Goal: Task Accomplishment & Management: Use online tool/utility

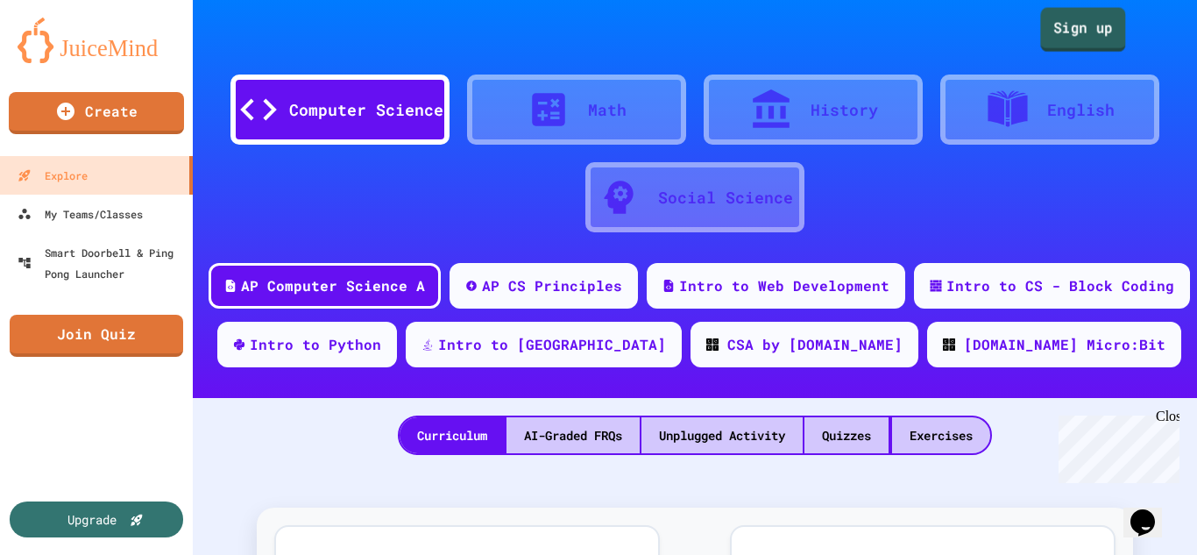
click at [1068, 40] on link "Sign up" at bounding box center [1082, 30] width 85 height 44
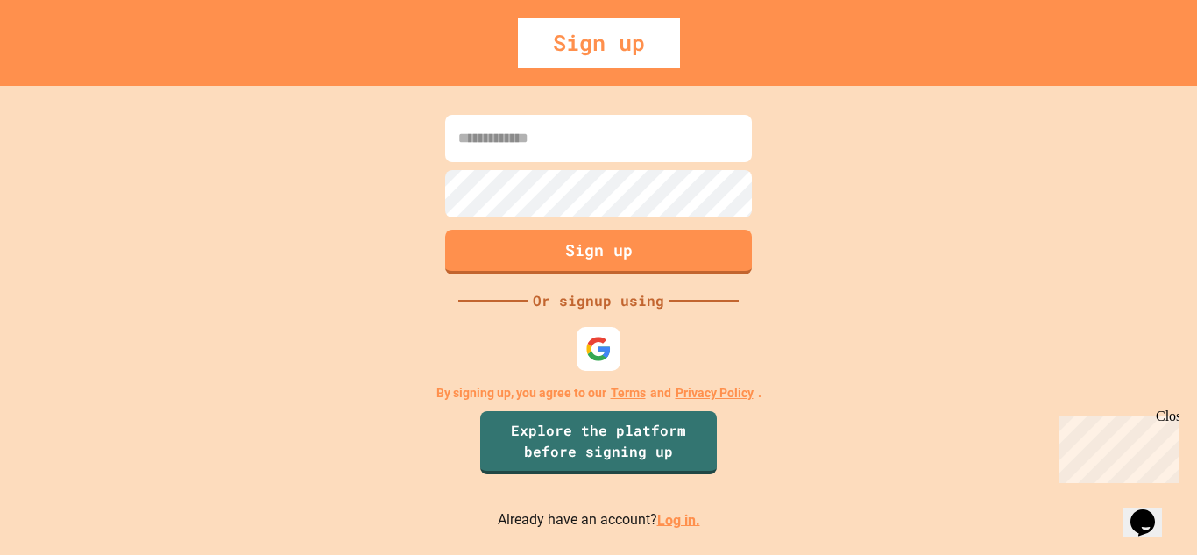
click at [630, 142] on input at bounding box center [598, 138] width 307 height 47
click at [593, 342] on img at bounding box center [599, 348] width 29 height 29
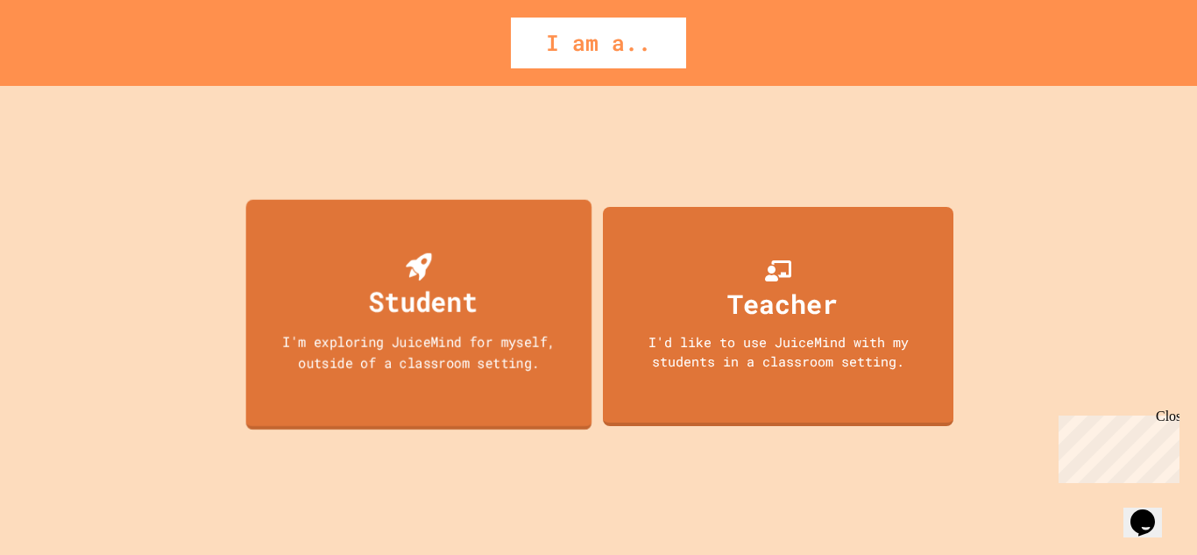
click at [485, 256] on div "Student I'm exploring JuiceMind for myself, outside of a classroom setting." at bounding box center [419, 314] width 346 height 231
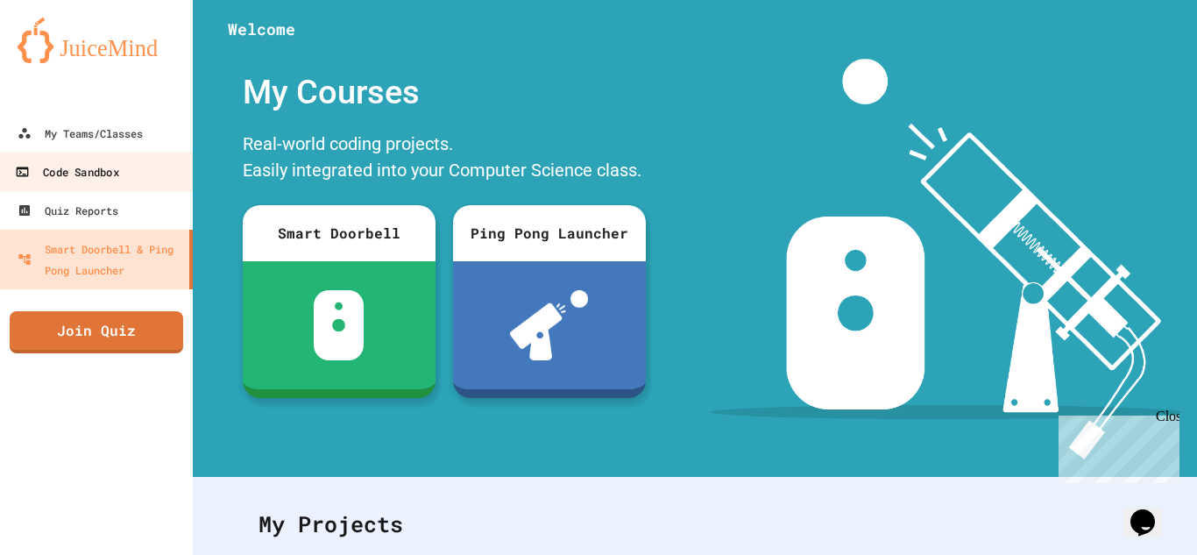
click at [40, 168] on div "Code Sandbox" at bounding box center [66, 172] width 103 height 22
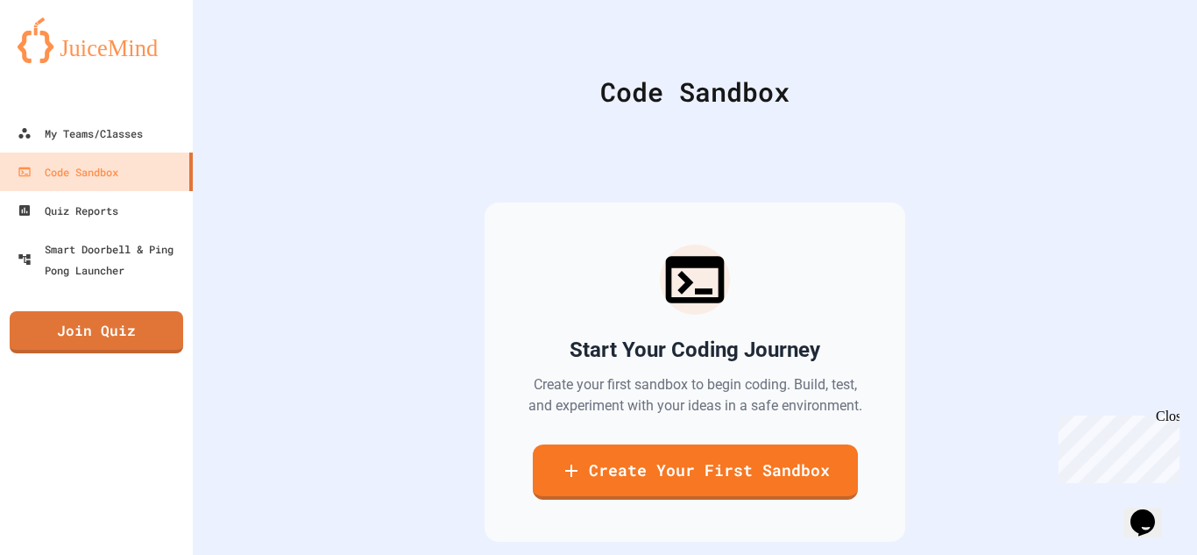
scroll to position [85, 0]
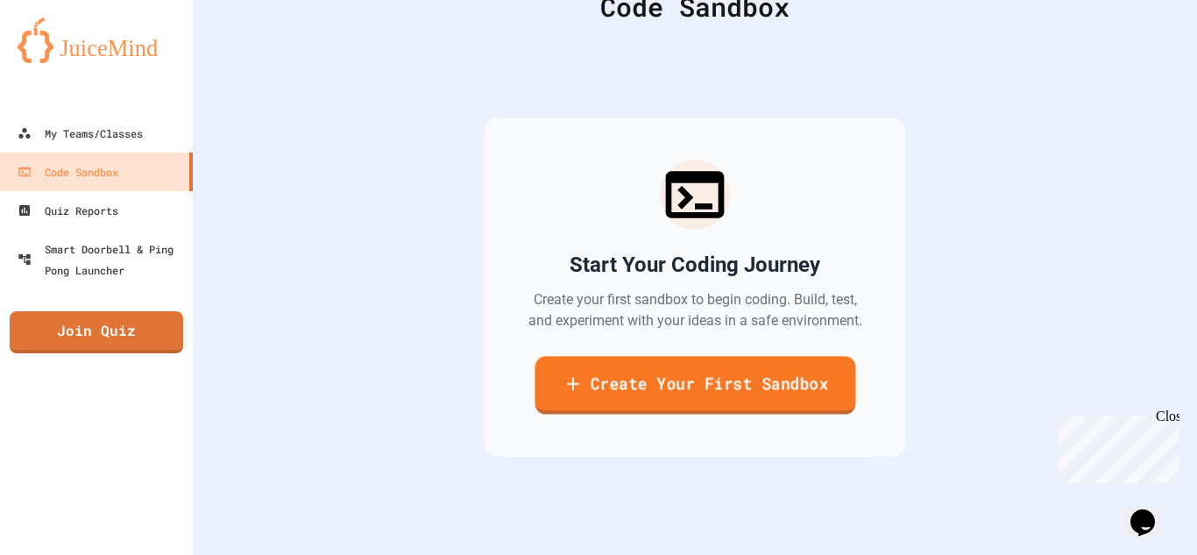
click at [720, 376] on link "Create Your First Sandbox" at bounding box center [695, 385] width 321 height 58
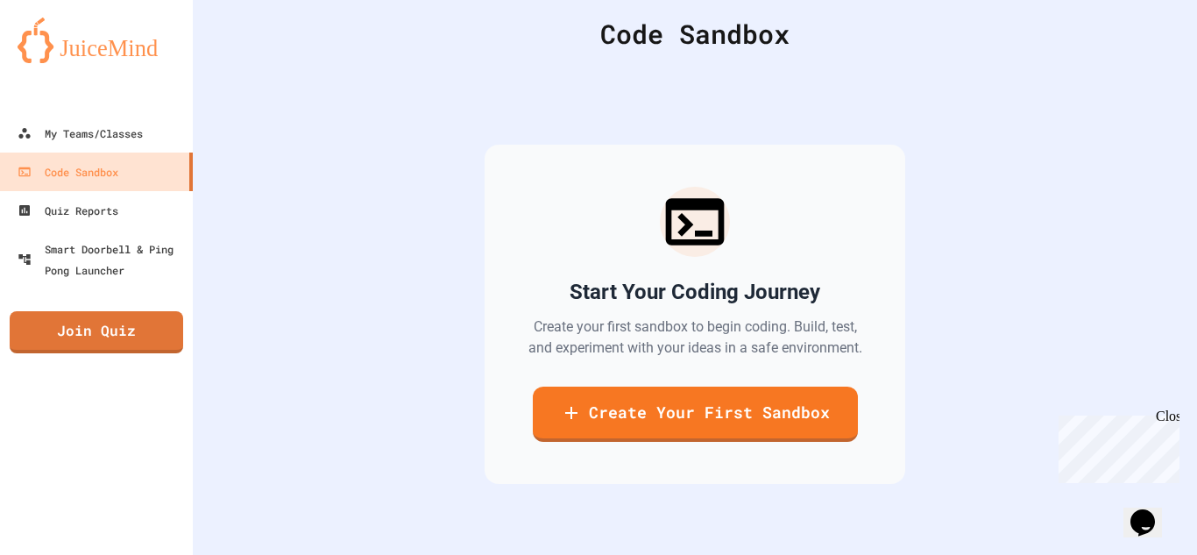
scroll to position [50, 0]
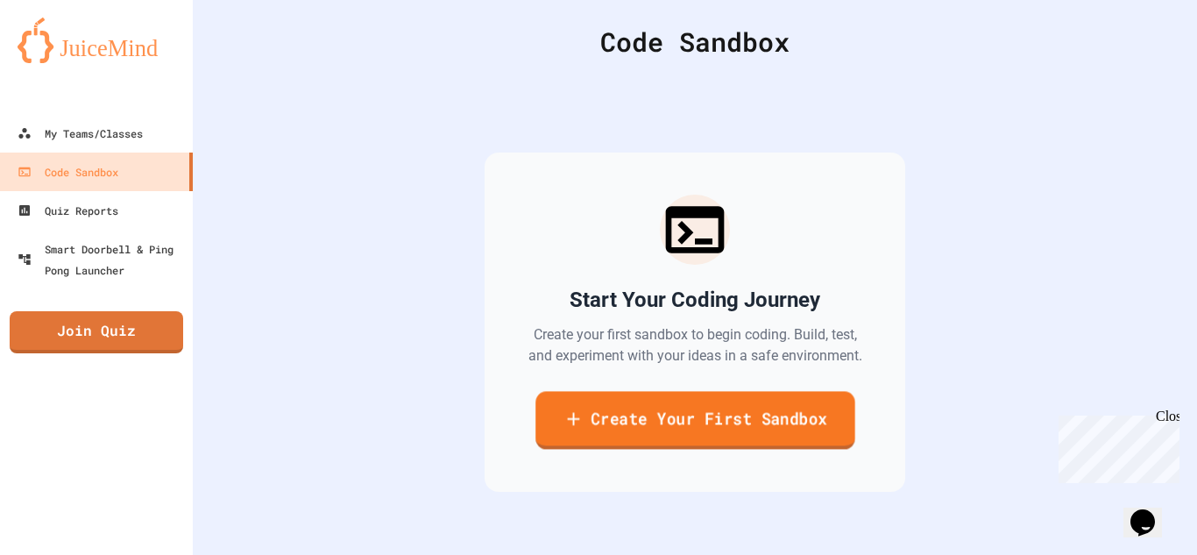
click at [624, 431] on link "Create Your First Sandbox" at bounding box center [696, 420] width 320 height 58
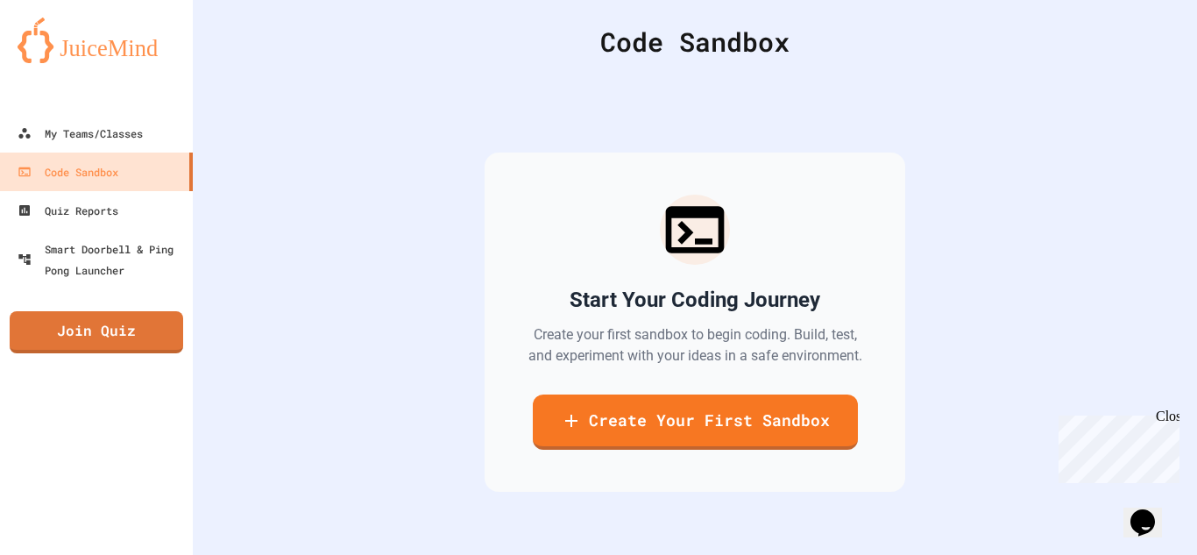
scroll to position [135, 0]
